Goal: Information Seeking & Learning: Learn about a topic

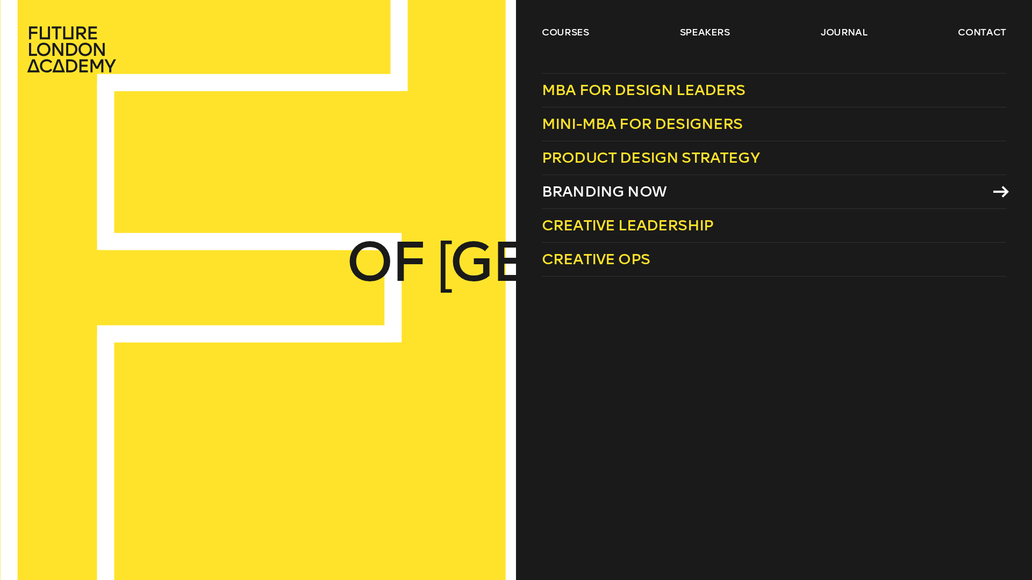
click at [630, 191] on span "Branding Now" at bounding box center [604, 192] width 125 height 18
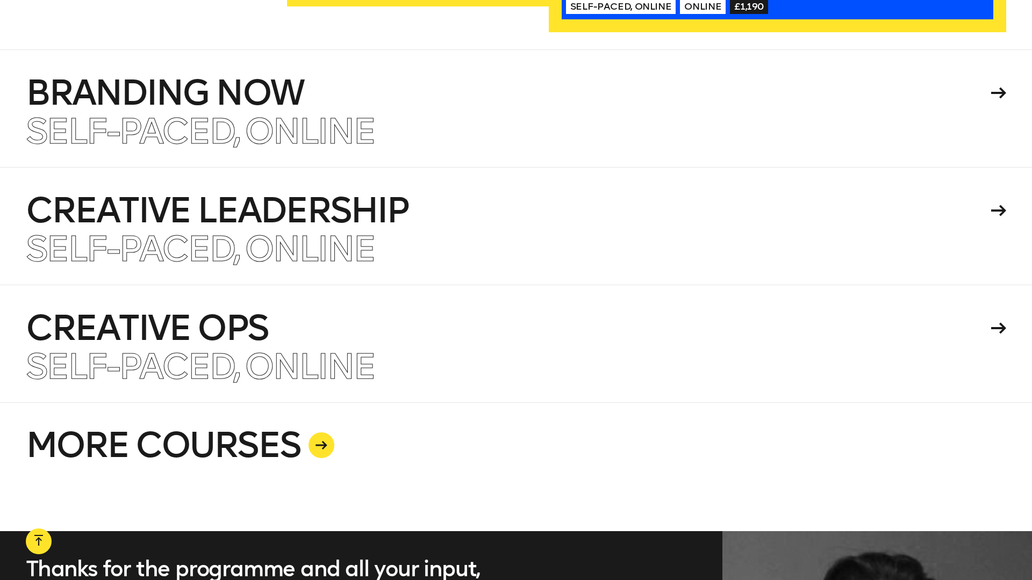
scroll to position [2685, 0]
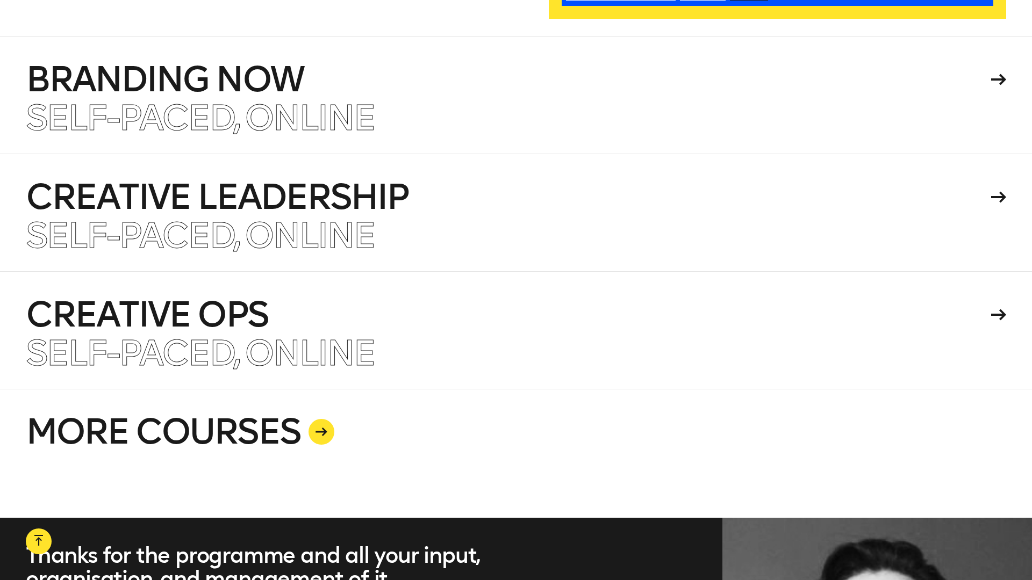
click at [326, 428] on icon at bounding box center [321, 432] width 12 height 9
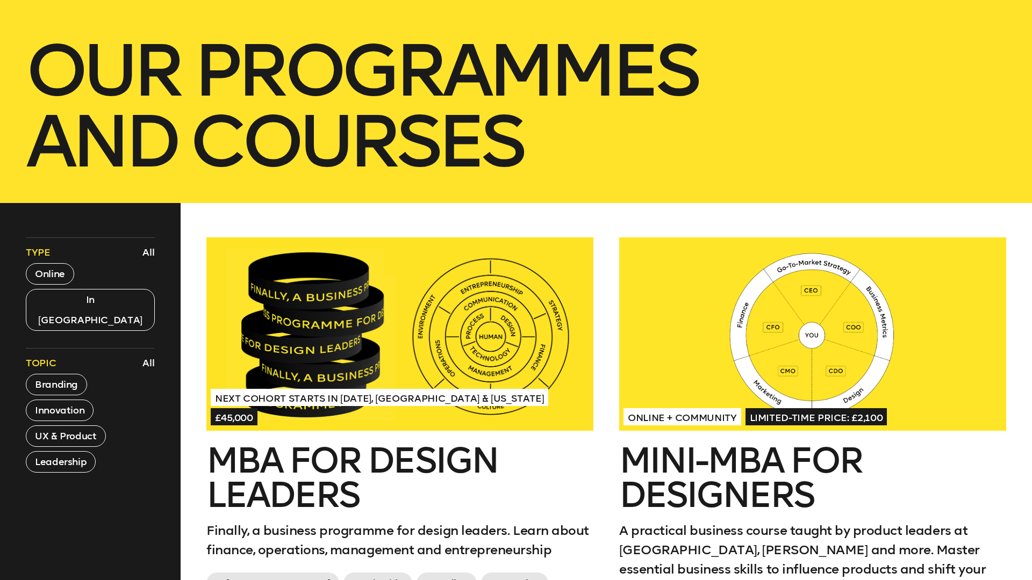
scroll to position [407, 0]
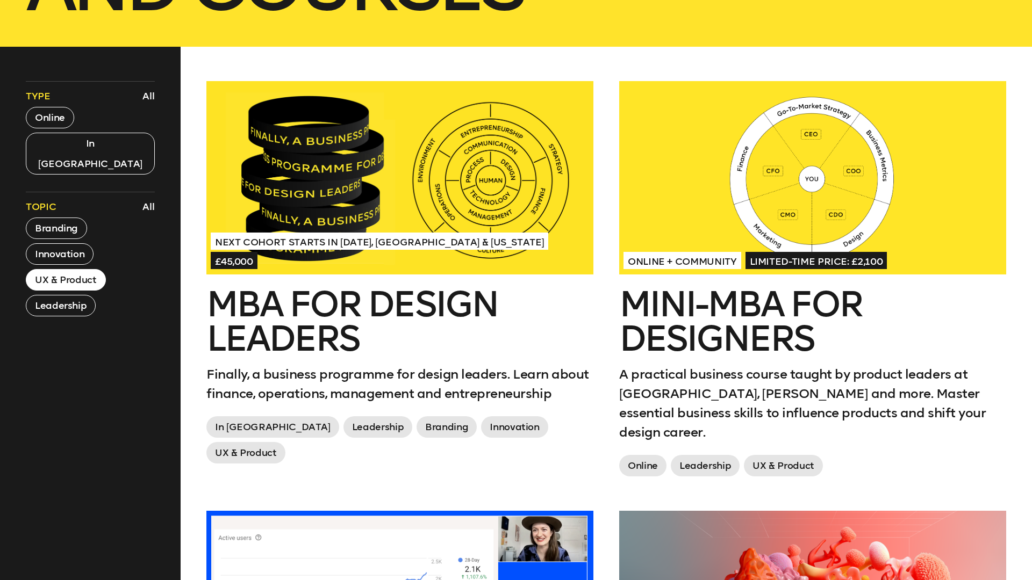
click at [63, 269] on button "UX & Product" at bounding box center [66, 279] width 80 height 21
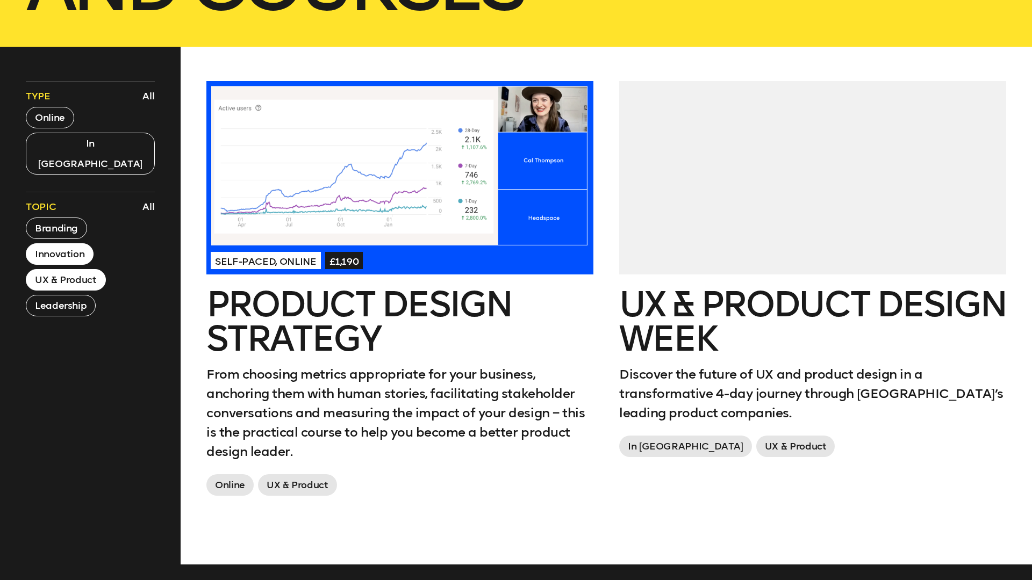
click at [81, 243] on button "Innovation" at bounding box center [60, 253] width 68 height 21
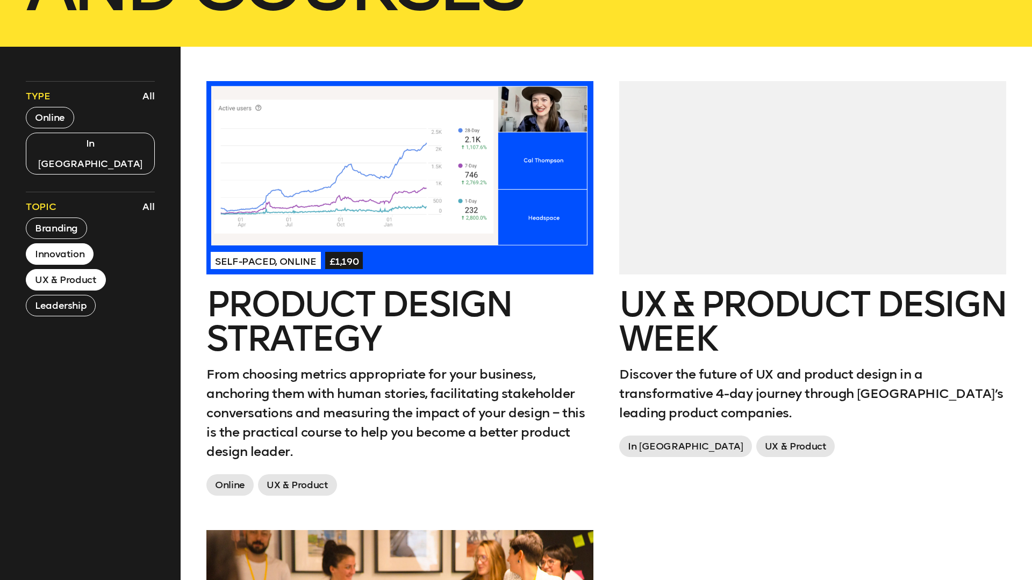
click at [74, 114] on div "Type All Online In London" at bounding box center [90, 128] width 129 height 94
click at [67, 114] on button "Online" at bounding box center [50, 117] width 48 height 21
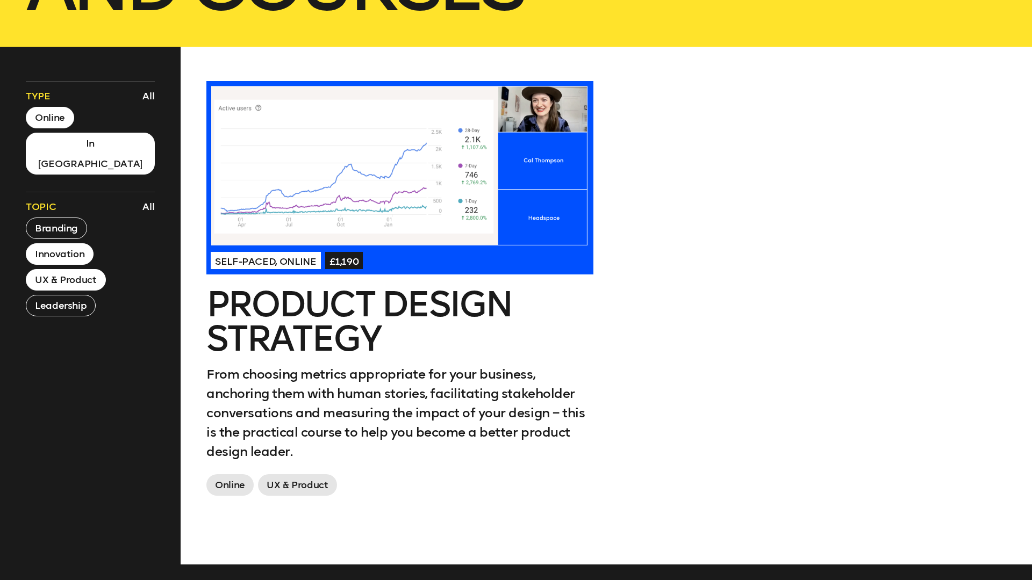
click at [80, 144] on button "In London" at bounding box center [90, 154] width 129 height 42
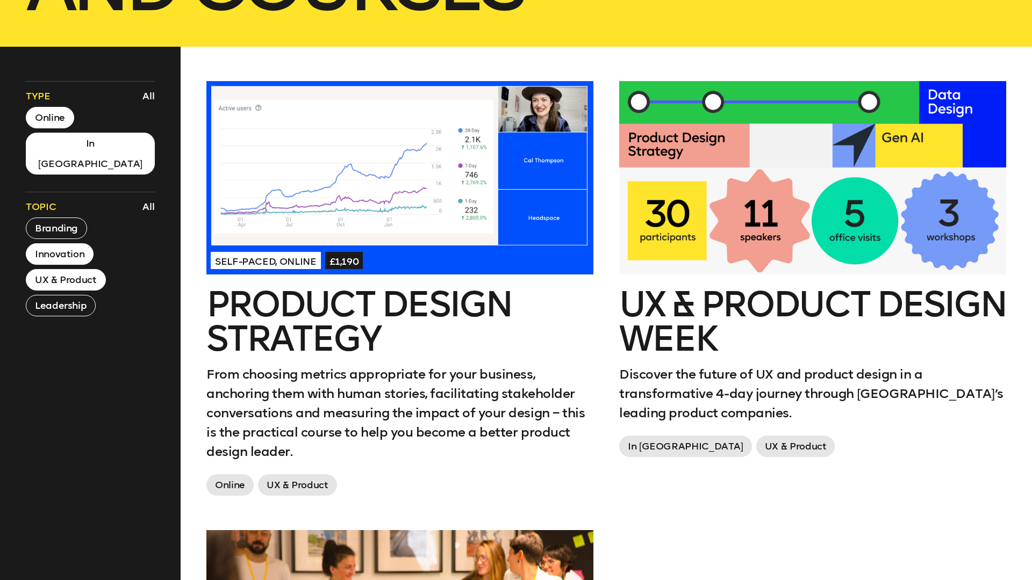
scroll to position [0, 0]
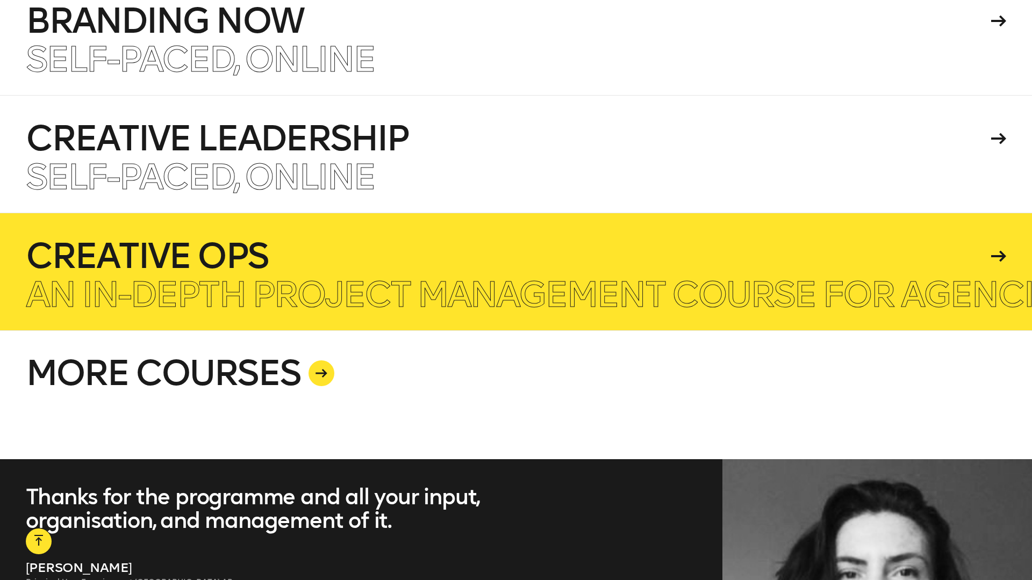
scroll to position [2746, 0]
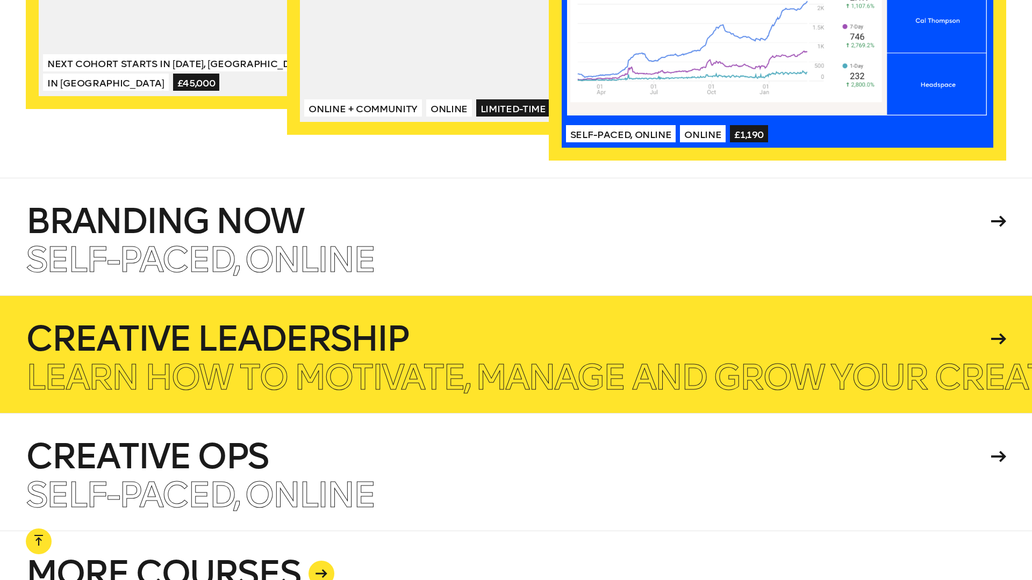
scroll to position [2453, 0]
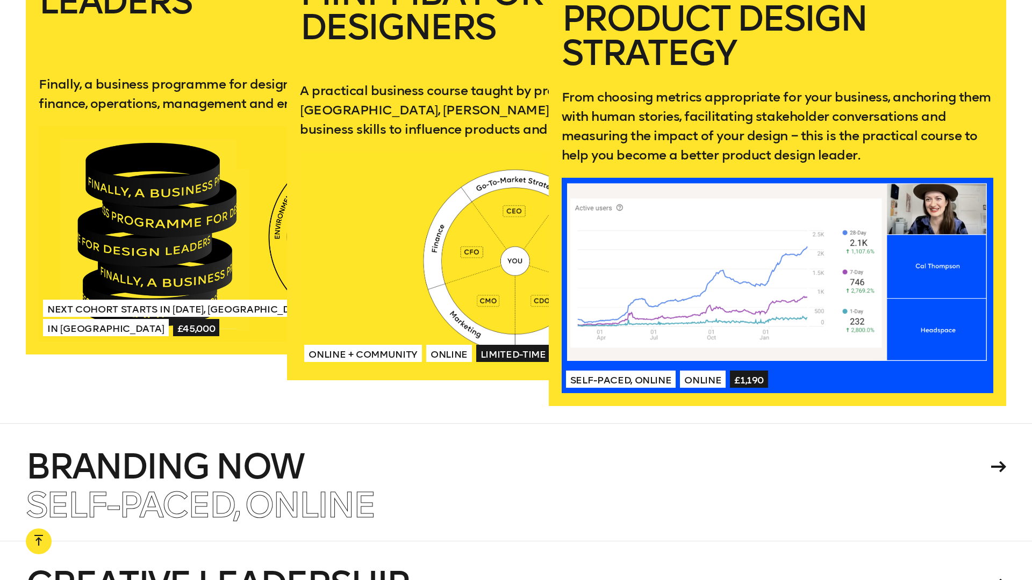
scroll to position [2343, 0]
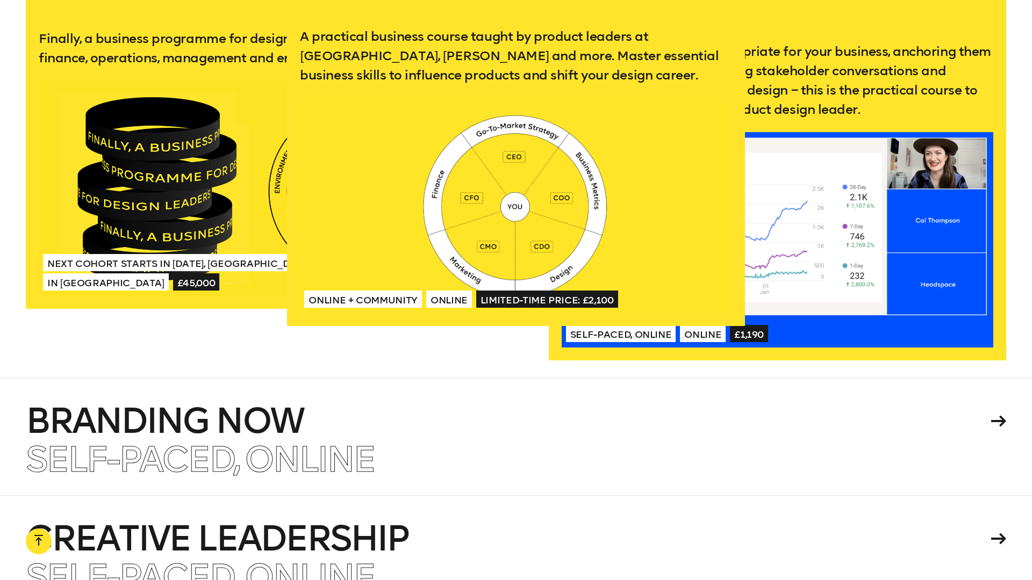
click at [448, 291] on span "Online" at bounding box center [449, 299] width 46 height 17
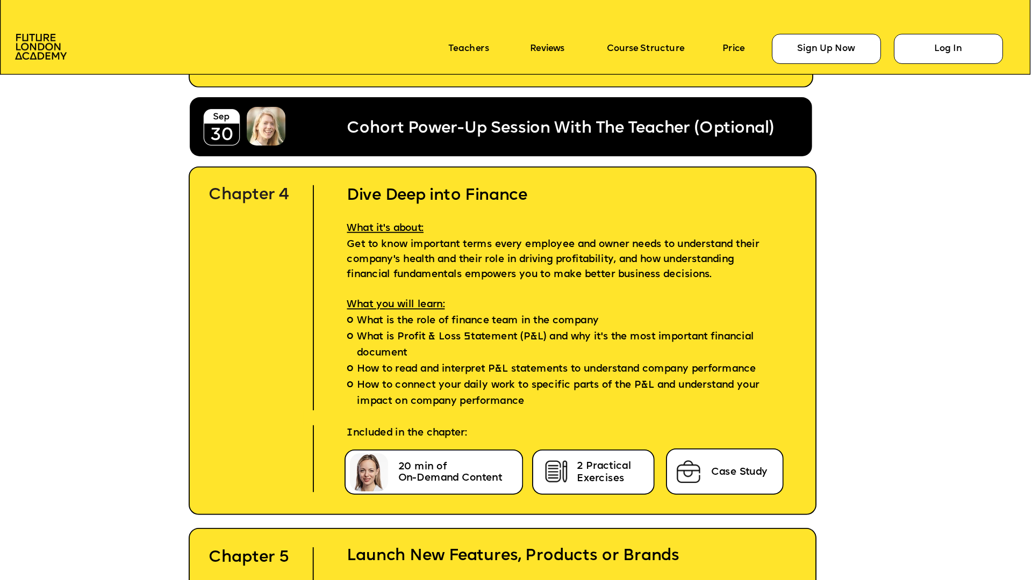
scroll to position [4301, 0]
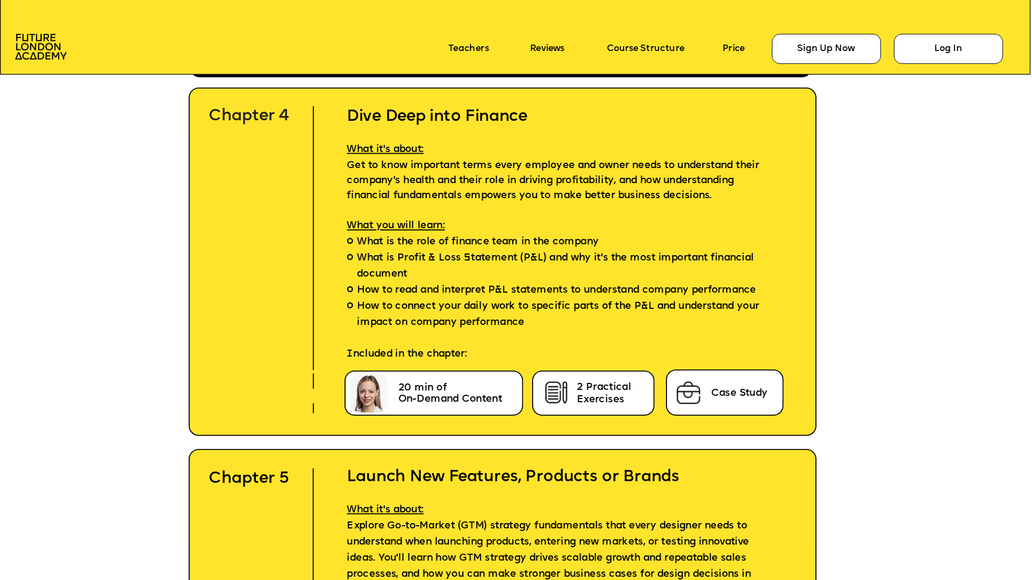
click at [650, 42] on p "Course Structure" at bounding box center [660, 49] width 106 height 18
click at [649, 56] on p "Course Structure" at bounding box center [660, 49] width 106 height 18
click at [663, 37] on icon at bounding box center [516, 35] width 1032 height 79
click at [662, 45] on link "Course Structure" at bounding box center [645, 49] width 77 height 10
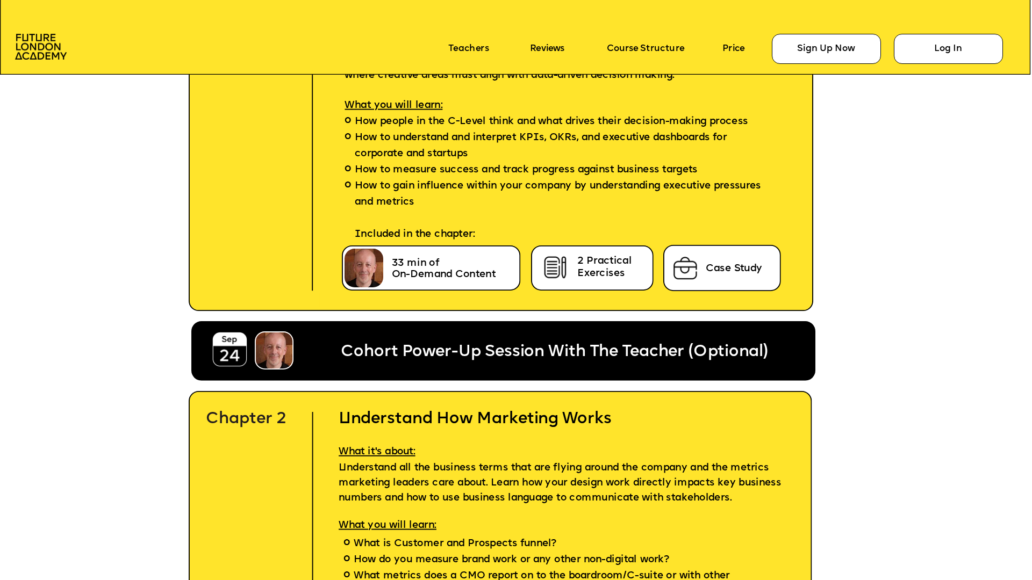
scroll to position [3242, 0]
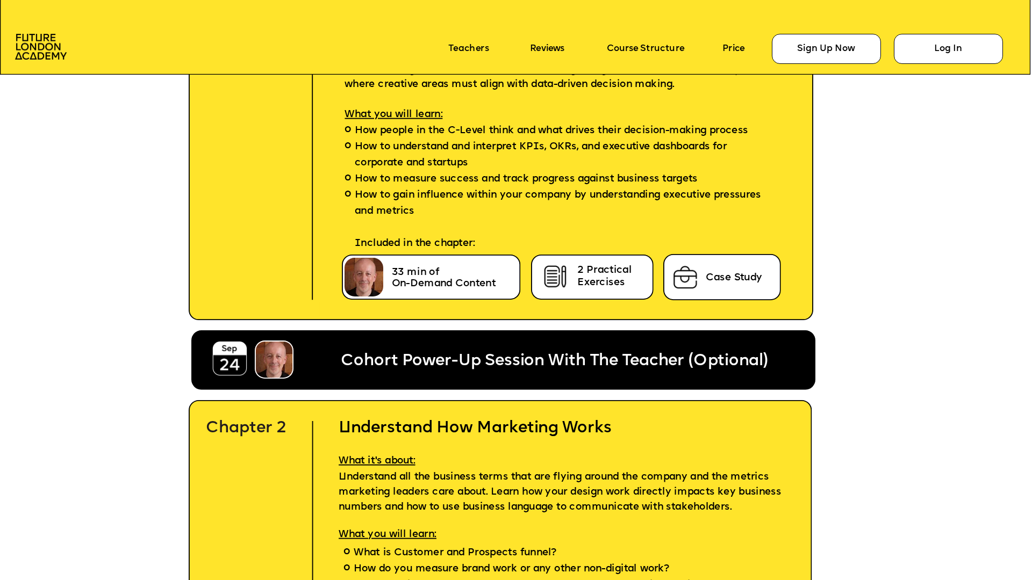
click at [573, 39] on icon at bounding box center [516, 35] width 1032 height 79
click at [546, 54] on p "Reviews" at bounding box center [557, 49] width 55 height 18
click at [559, 47] on link "Reviews" at bounding box center [547, 49] width 34 height 10
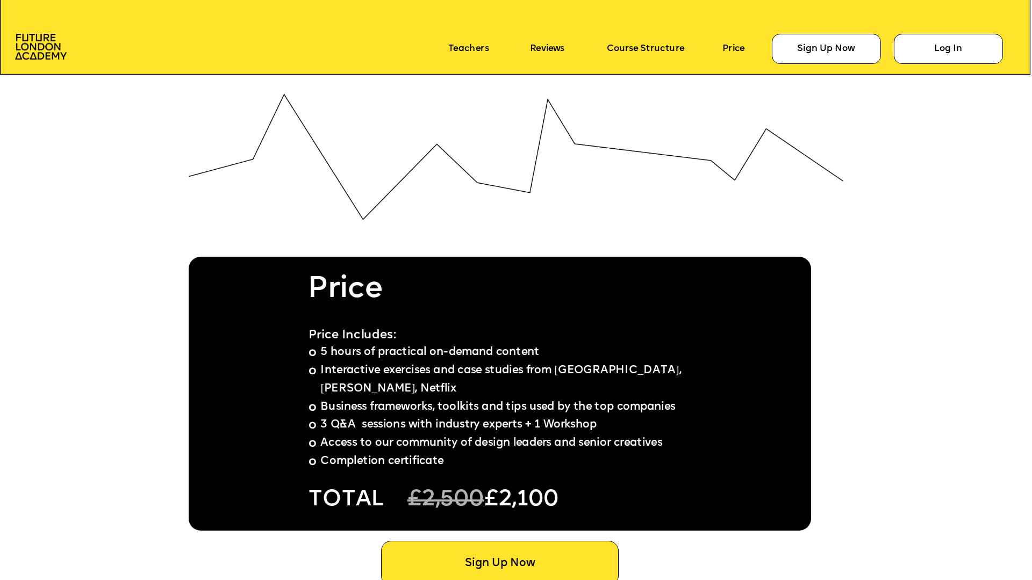
scroll to position [7824, 0]
